Goal: Transaction & Acquisition: Book appointment/travel/reservation

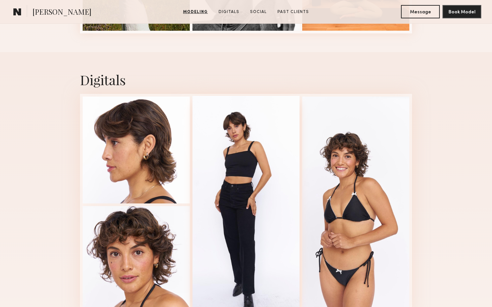
scroll to position [407, 0]
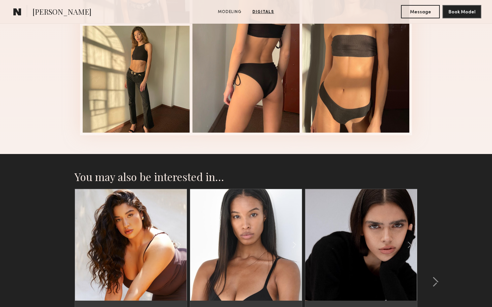
scroll to position [887, 0]
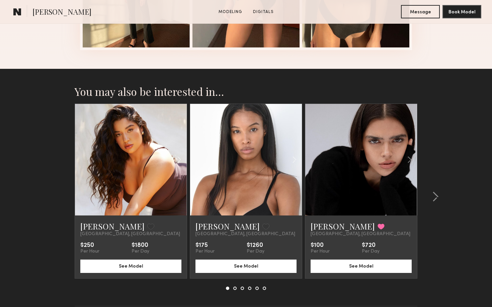
click at [337, 166] on div at bounding box center [361, 160] width 112 height 112
click at [362, 189] on link at bounding box center [361, 160] width 38 height 112
click at [409, 160] on common-icon at bounding box center [409, 159] width 10 height 13
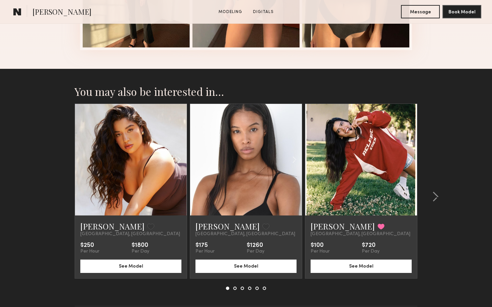
click at [409, 160] on common-icon at bounding box center [409, 159] width 10 height 13
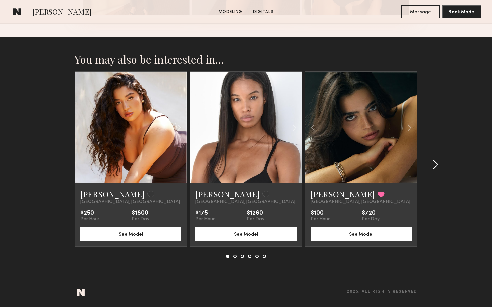
scroll to position [920, 0]
click at [438, 160] on div at bounding box center [433, 165] width 32 height 187
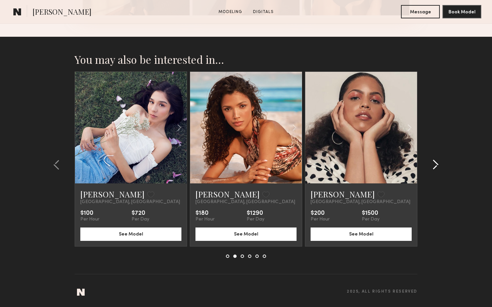
click at [438, 160] on div at bounding box center [433, 165] width 32 height 187
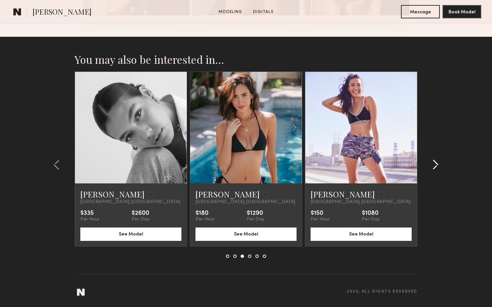
click at [438, 160] on div at bounding box center [433, 165] width 32 height 187
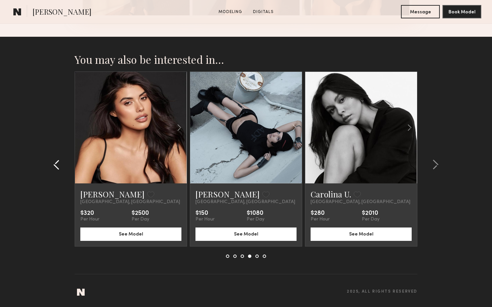
click at [59, 169] on common-icon at bounding box center [56, 164] width 7 height 11
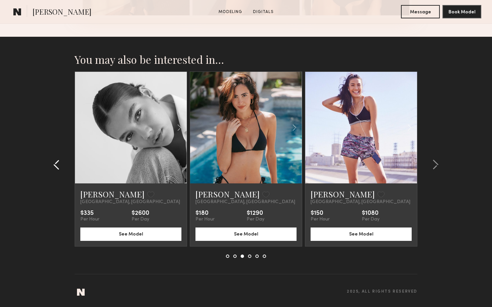
click at [59, 169] on common-icon at bounding box center [56, 164] width 7 height 11
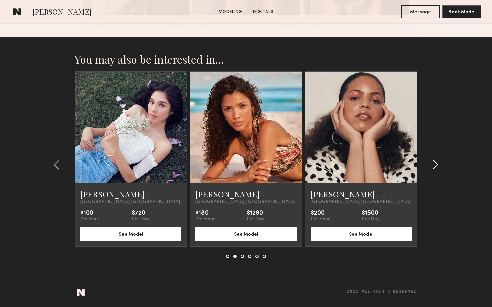
click at [433, 166] on common-icon at bounding box center [435, 164] width 7 height 11
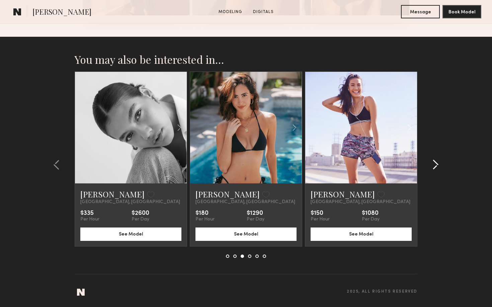
click at [433, 166] on common-icon at bounding box center [435, 164] width 7 height 11
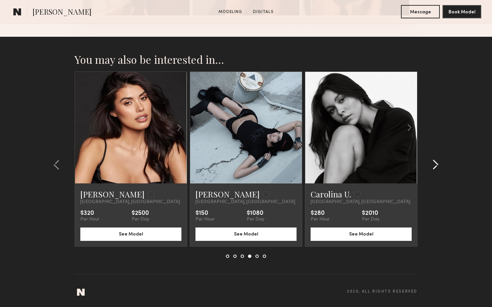
click at [433, 166] on common-icon at bounding box center [435, 164] width 7 height 11
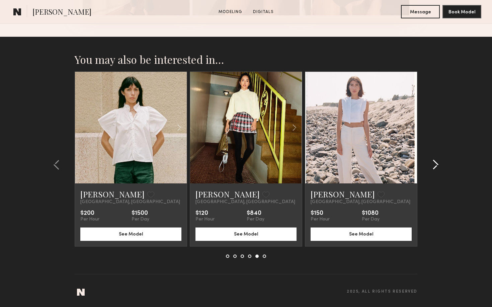
click at [433, 166] on common-icon at bounding box center [435, 164] width 7 height 11
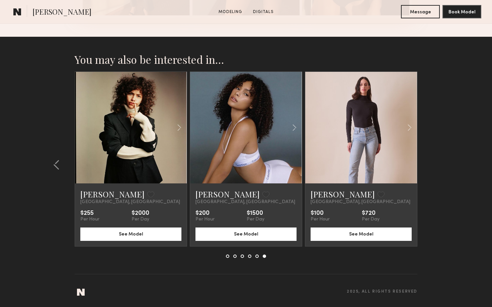
click at [433, 166] on section "You may also be interested in… Nicole S. Favorite Los Angeles, CA $250 Per Hour…" at bounding box center [246, 172] width 492 height 271
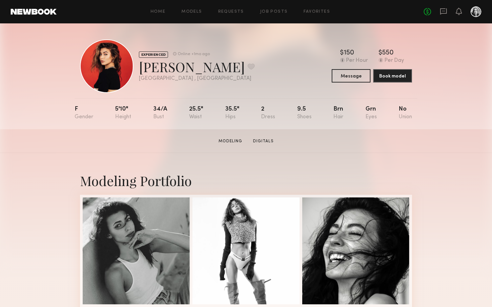
scroll to position [0, 0]
click at [196, 13] on link "Models" at bounding box center [191, 12] width 20 height 4
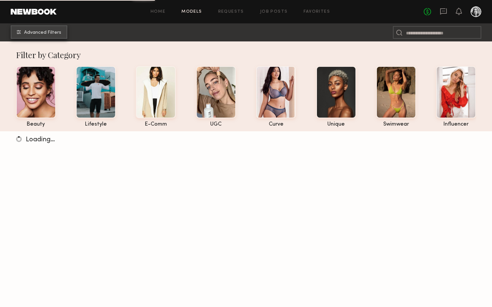
click at [50, 30] on span "Advanced Filters" at bounding box center [42, 32] width 37 height 5
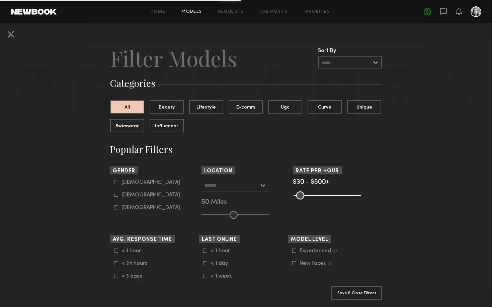
click at [233, 191] on div at bounding box center [235, 186] width 68 height 12
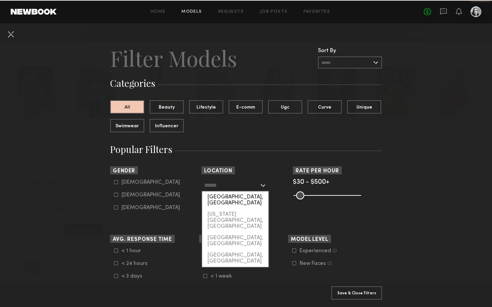
click at [232, 196] on div "Los Angeles, CA" at bounding box center [235, 200] width 66 height 17
type input "**********"
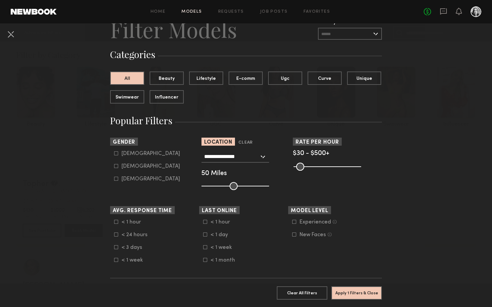
scroll to position [39, 0]
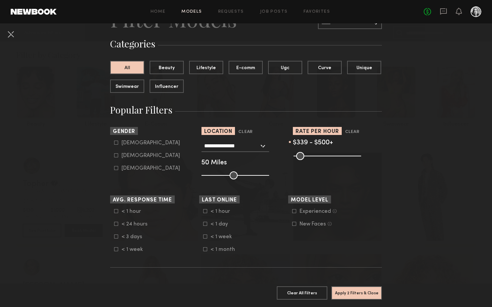
drag, startPoint x: 295, startPoint y: 157, endPoint x: 336, endPoint y: 158, distance: 41.1
type input "***"
click at [336, 158] on input "range" at bounding box center [327, 156] width 68 height 8
click at [345, 295] on button "Apply 2 Filters & Close" at bounding box center [356, 292] width 50 height 13
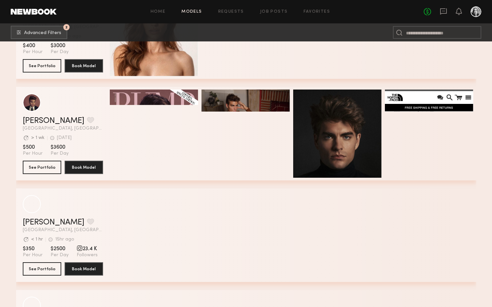
scroll to position [257, 0]
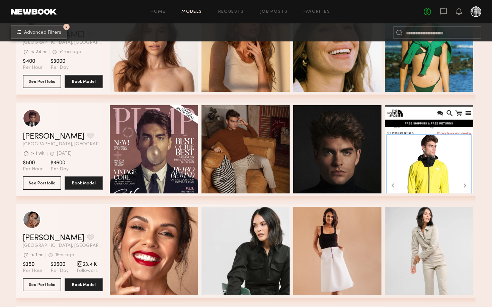
click at [58, 35] on button "2 Advanced Filters" at bounding box center [39, 31] width 57 height 13
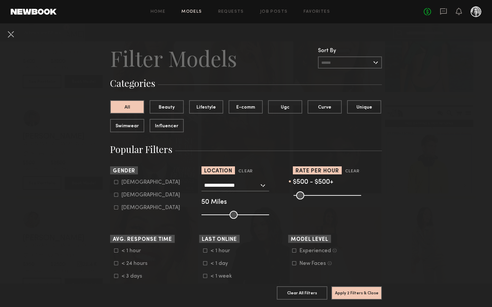
drag, startPoint x: 337, startPoint y: 196, endPoint x: 363, endPoint y: 200, distance: 27.1
type input "***"
click at [363, 200] on section "Rate per Hour Clear $500 - $500+ Pro Tip: Rates are often negotiable. We recomm…" at bounding box center [337, 193] width 89 height 52
click at [355, 293] on button "Apply 2 Filters & Close" at bounding box center [356, 292] width 50 height 13
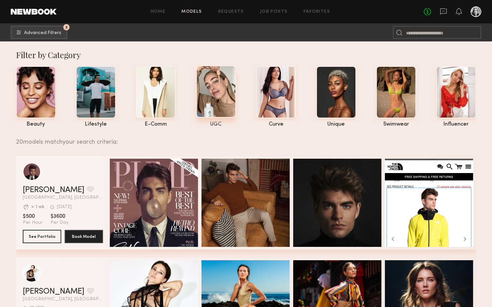
click at [207, 101] on div at bounding box center [216, 92] width 40 height 52
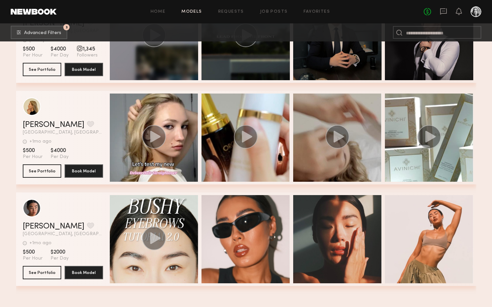
scroll to position [460, 0]
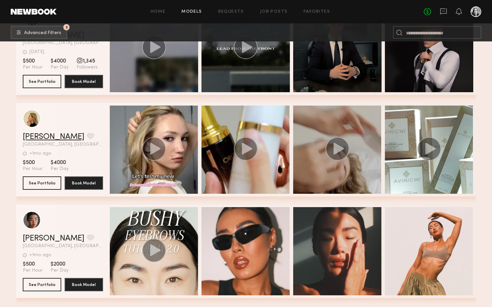
click at [49, 134] on link "Karina S." at bounding box center [54, 137] width 62 height 8
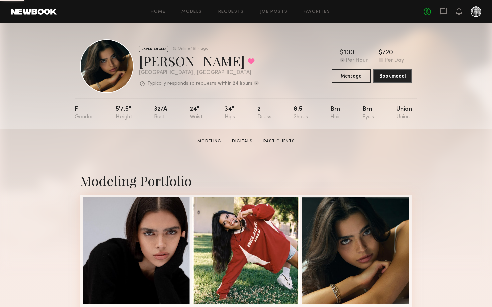
click at [248, 145] on section "Lauren S. Modeling Digitals Past Clients Message Book Model" at bounding box center [246, 141] width 492 height 24
click at [248, 142] on link "Digitals" at bounding box center [242, 141] width 26 height 6
click at [348, 77] on button "Message" at bounding box center [350, 75] width 39 height 13
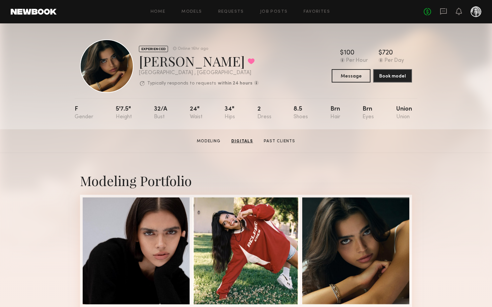
scroll to position [988, 0]
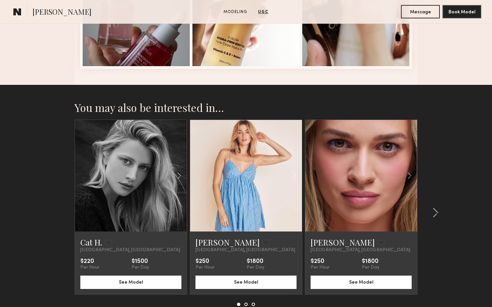
scroll to position [1248, 0]
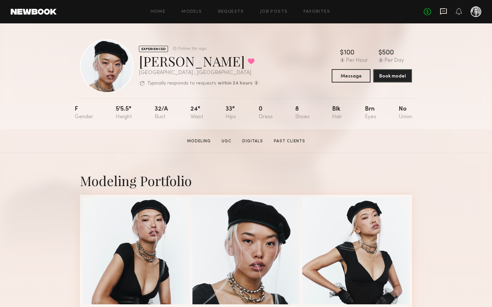
click at [446, 10] on icon at bounding box center [443, 11] width 7 height 6
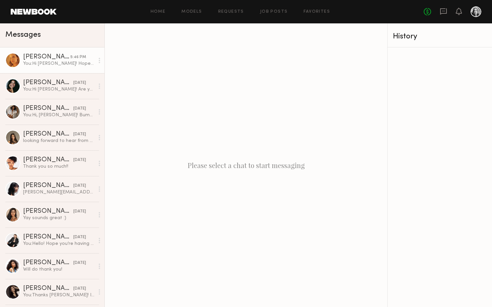
click at [69, 60] on div "Kat S." at bounding box center [46, 57] width 47 height 7
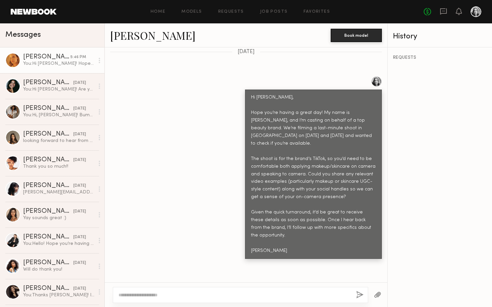
scroll to position [146, 0]
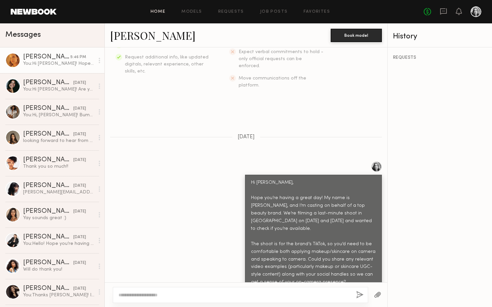
click at [166, 12] on link "Home" at bounding box center [157, 12] width 15 height 4
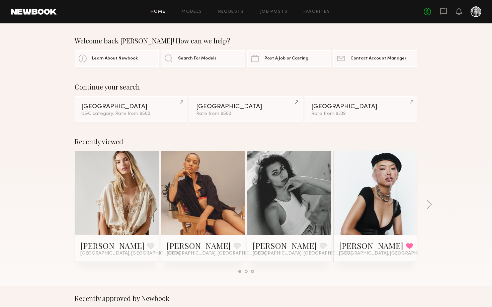
click at [163, 9] on div "Home Models Requests Job Posts Favorites Sign Out No fees up to $5,000" at bounding box center [269, 11] width 424 height 11
click at [442, 11] on icon at bounding box center [442, 11] width 7 height 7
